Goal: Information Seeking & Learning: Check status

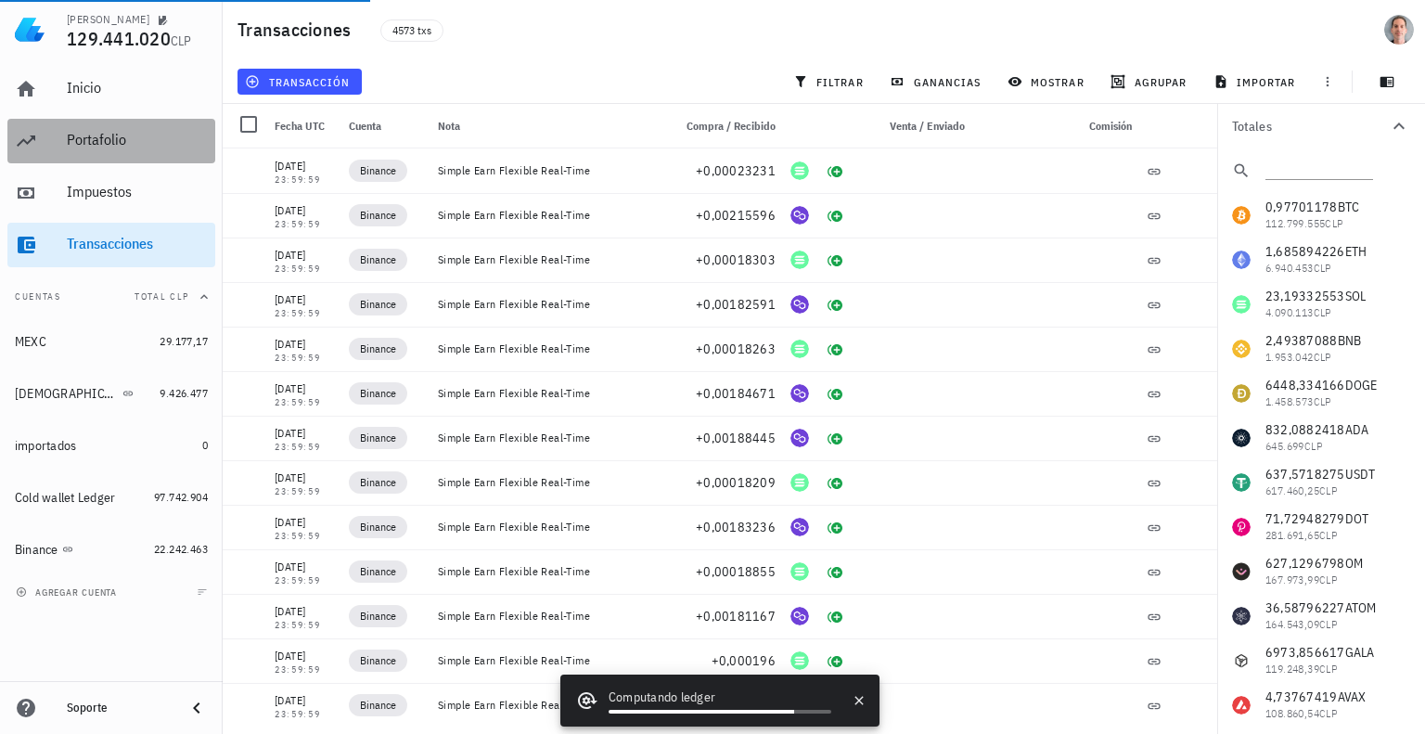
click at [97, 135] on div "Portafolio" at bounding box center [137, 140] width 141 height 18
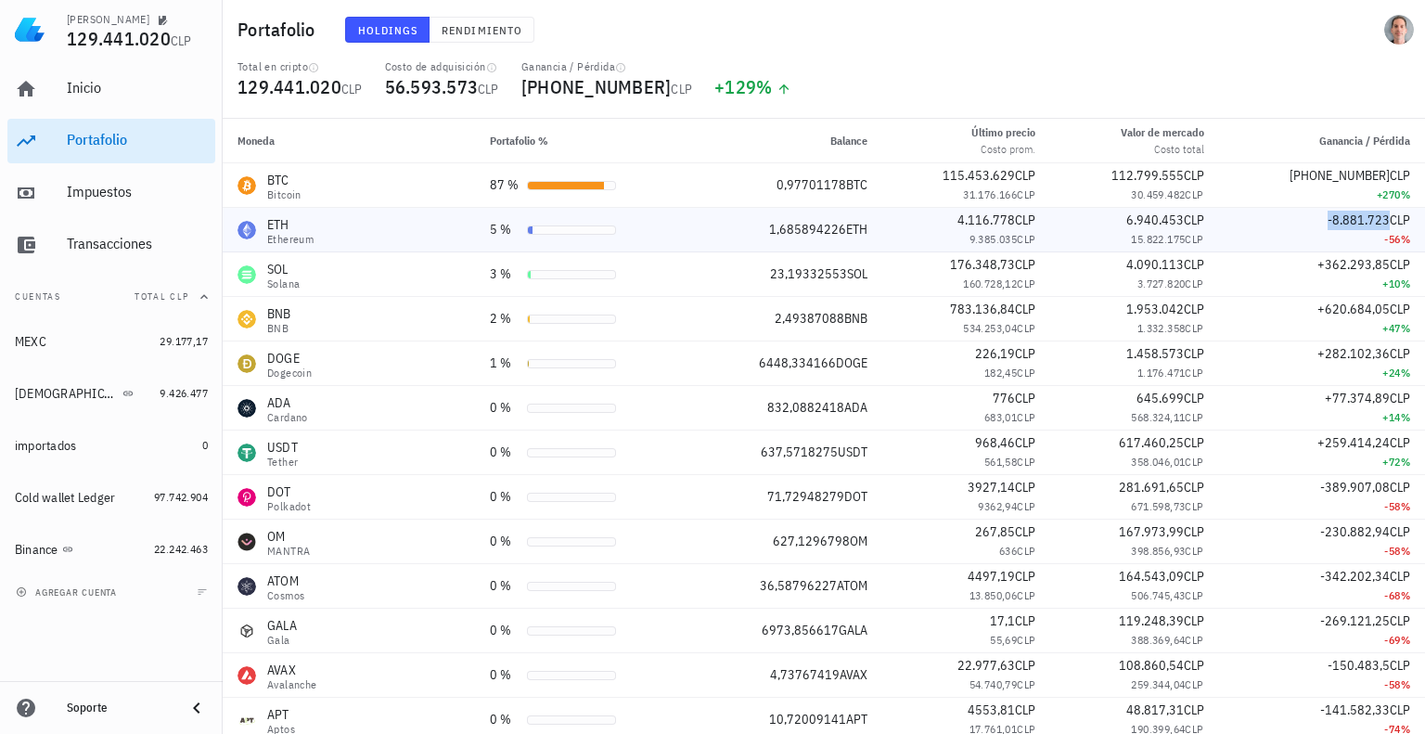
click at [1341, 226] on span "-8.881.723" at bounding box center [1359, 220] width 62 height 17
click at [1198, 226] on span "CLP" at bounding box center [1194, 220] width 20 height 17
click at [992, 219] on span "4.116.778" at bounding box center [987, 220] width 58 height 17
click at [301, 226] on div "ETH" at bounding box center [290, 224] width 46 height 19
click at [466, 24] on span "Rendimiento" at bounding box center [482, 30] width 82 height 14
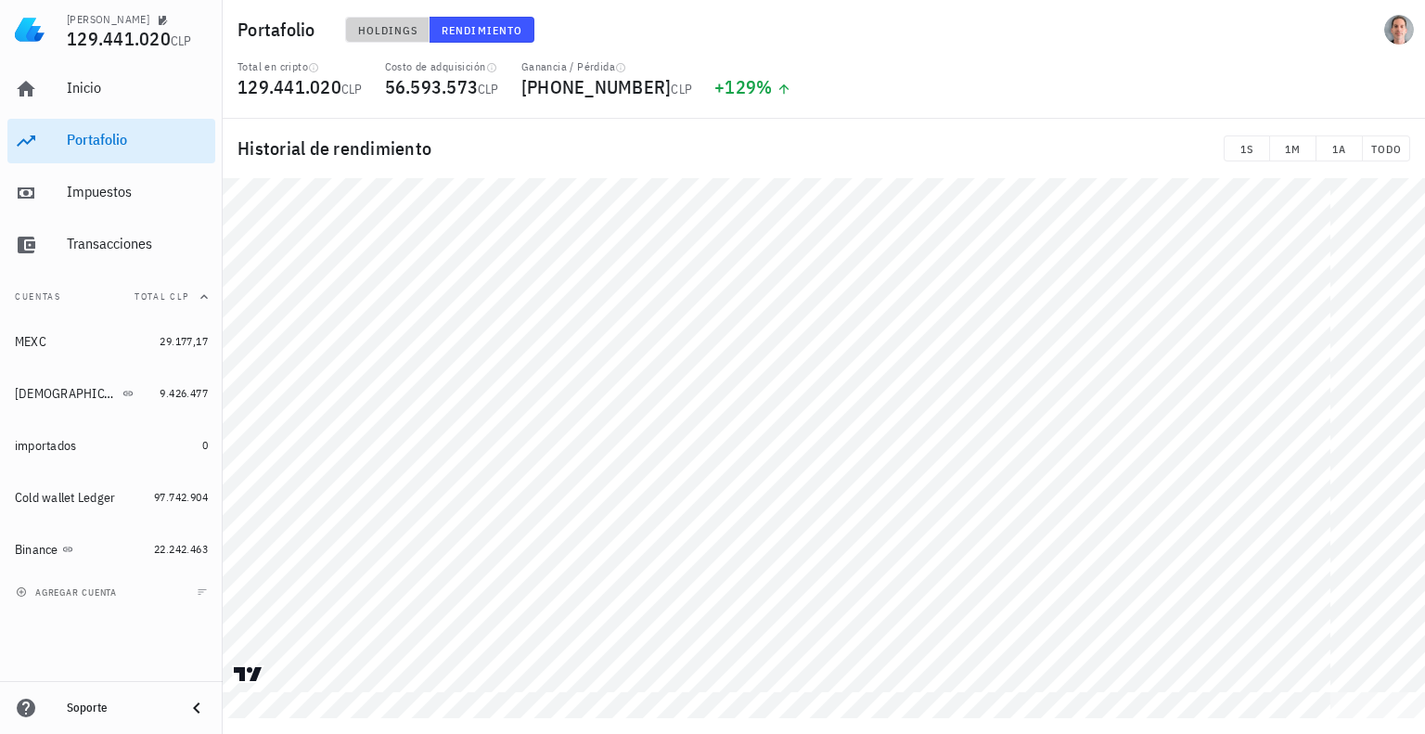
click at [381, 34] on span "Holdings" at bounding box center [387, 30] width 61 height 14
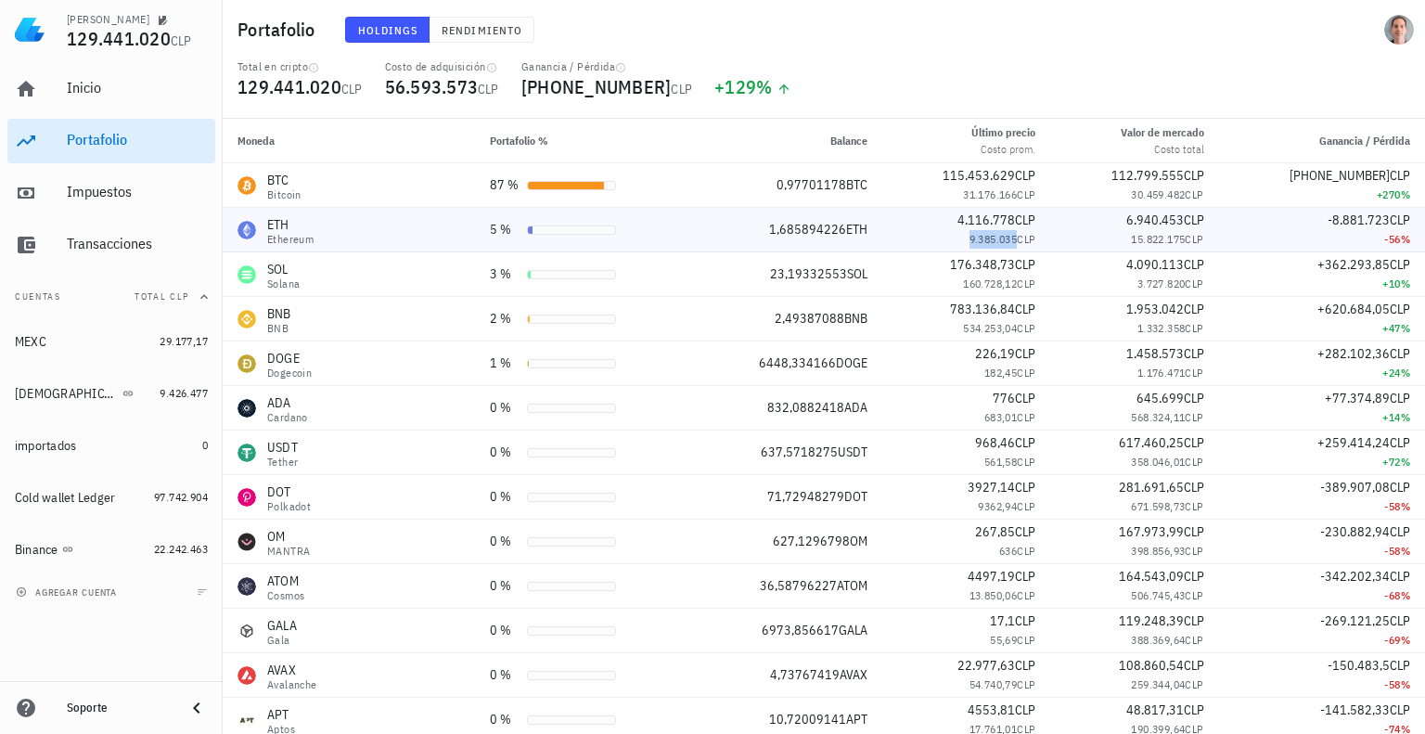
click at [995, 241] on span "9.385.035" at bounding box center [994, 239] width 48 height 14
click at [1149, 218] on span "6.940.453" at bounding box center [1156, 220] width 58 height 17
click at [1141, 244] on span "15.822.175" at bounding box center [1158, 239] width 54 height 14
click at [1144, 214] on span "6.940.453" at bounding box center [1156, 220] width 58 height 17
click at [1154, 237] on span "15.822.175" at bounding box center [1158, 239] width 54 height 14
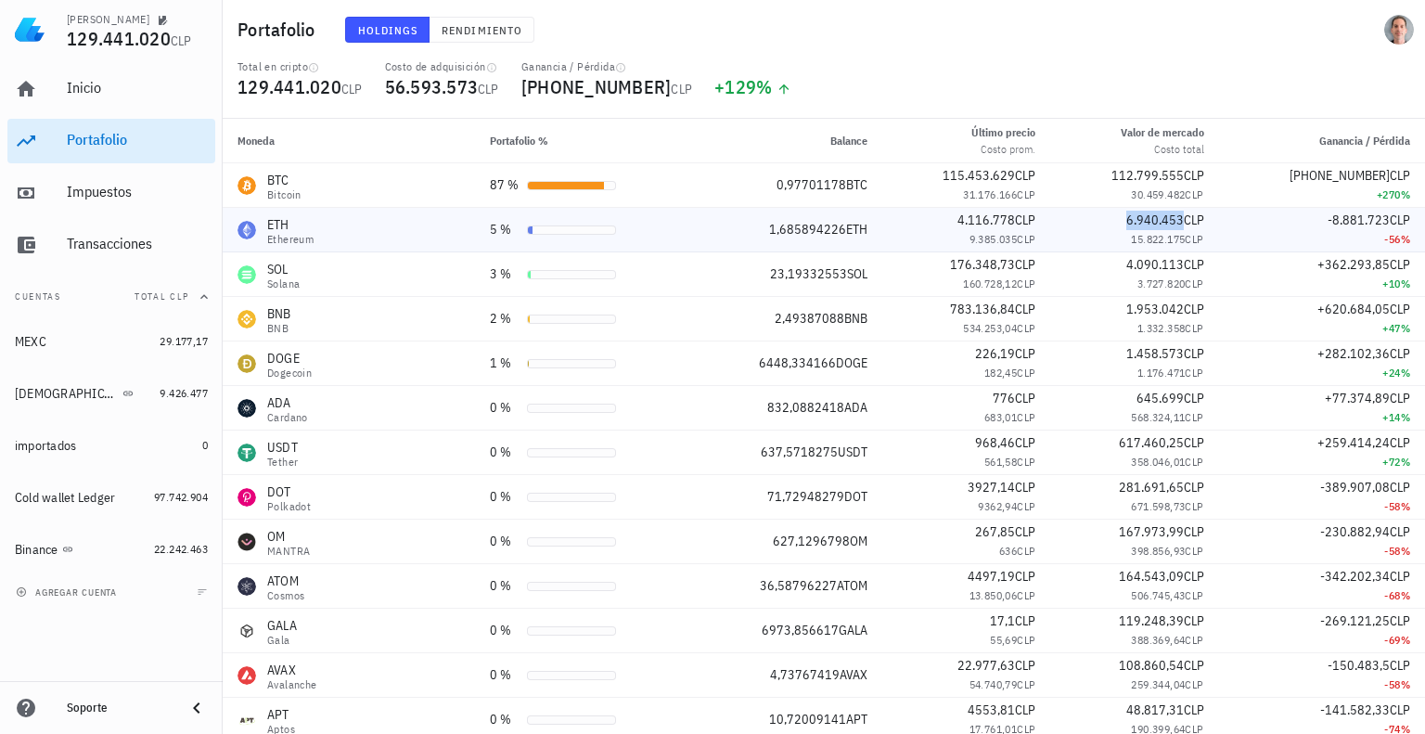
click at [1152, 214] on span "6.940.453" at bounding box center [1156, 220] width 58 height 17
click at [1151, 233] on span "15.822.175" at bounding box center [1158, 239] width 54 height 14
click at [993, 222] on span "4.116.778" at bounding box center [987, 220] width 58 height 17
click at [993, 237] on span "9.385.035" at bounding box center [994, 239] width 48 height 14
click at [986, 222] on span "4.116.778" at bounding box center [987, 220] width 58 height 17
